Goal: Find specific page/section: Find specific page/section

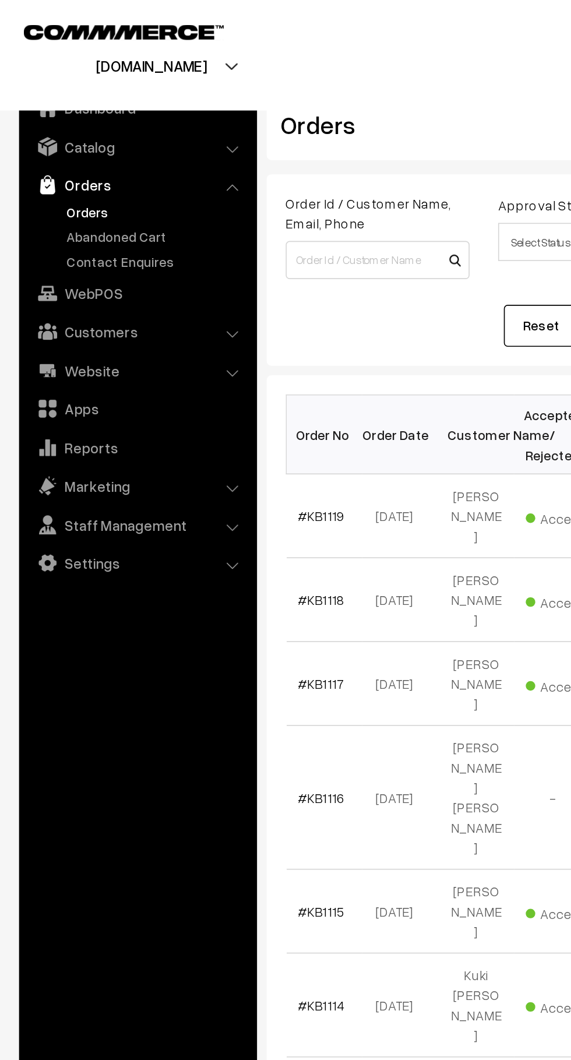
click at [55, 149] on link "Abandoned Cart" at bounding box center [95, 145] width 115 height 12
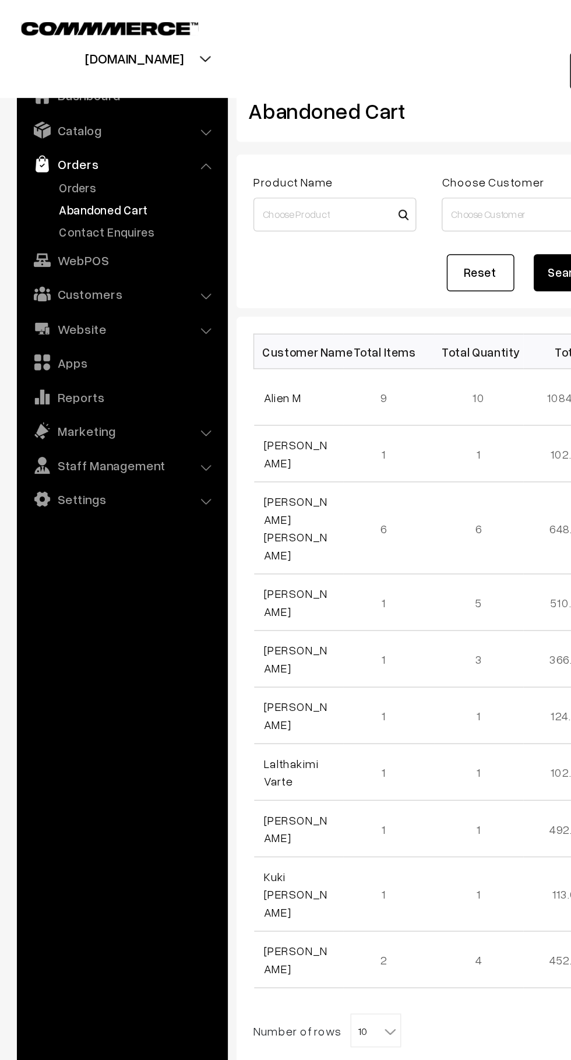
click at [42, 124] on link "Orders" at bounding box center [95, 130] width 115 height 12
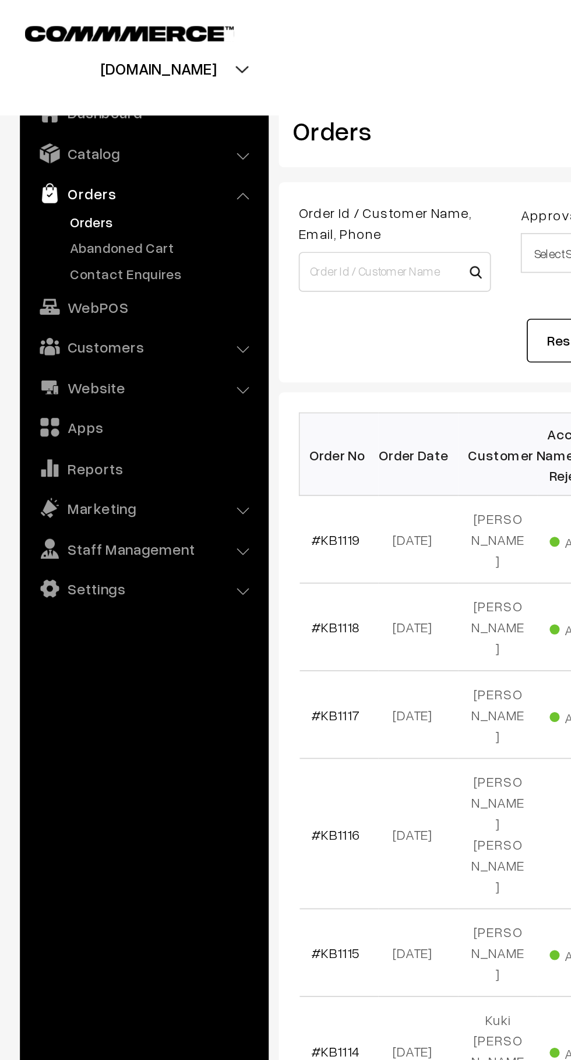
click at [50, 142] on link "Abandoned Cart" at bounding box center [95, 145] width 115 height 12
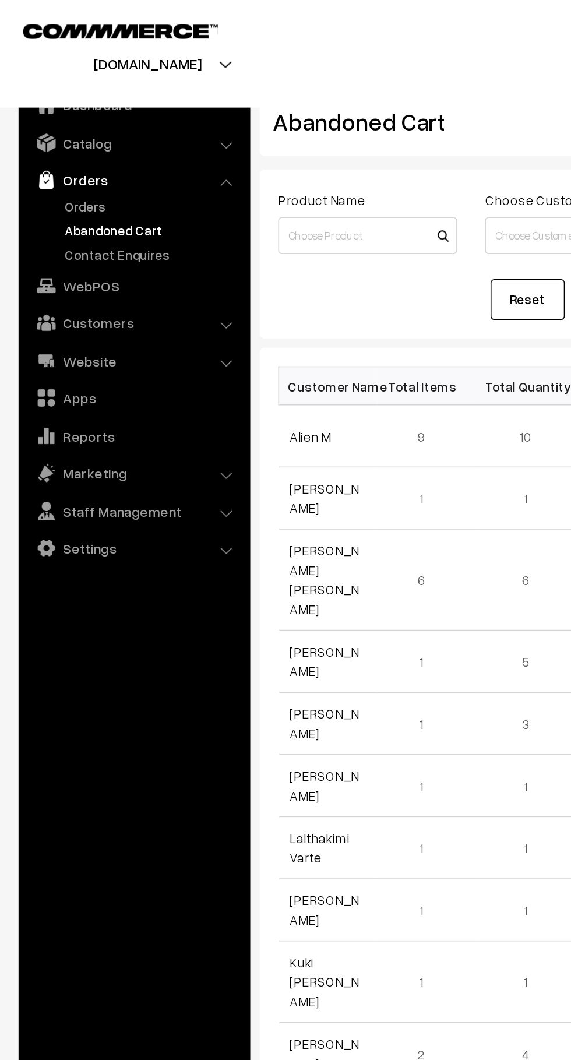
click at [63, 130] on link "Orders" at bounding box center [95, 130] width 115 height 12
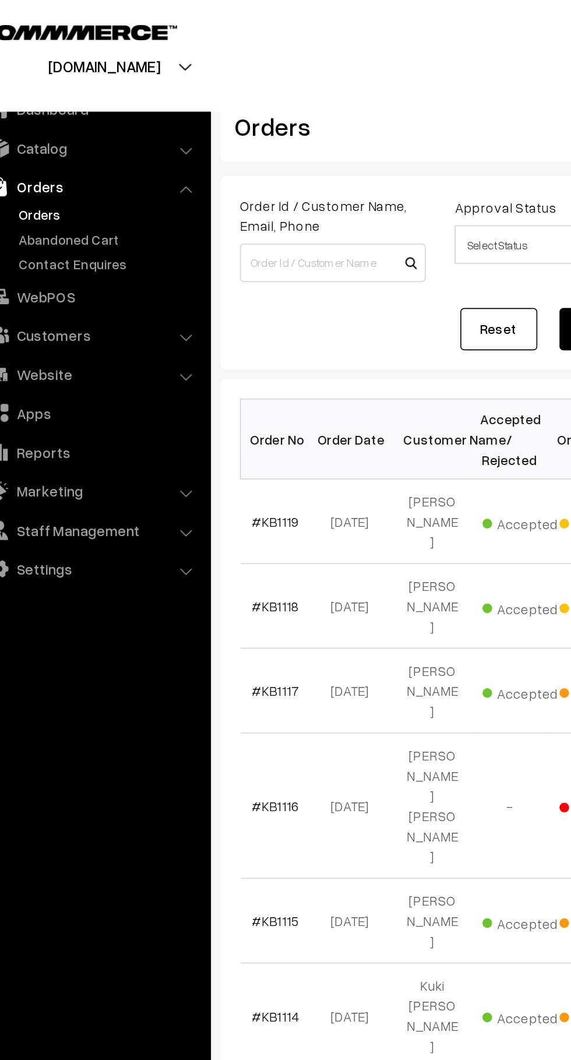
click at [55, 145] on link "Abandoned Cart" at bounding box center [95, 145] width 115 height 12
